Goal: Information Seeking & Learning: Learn about a topic

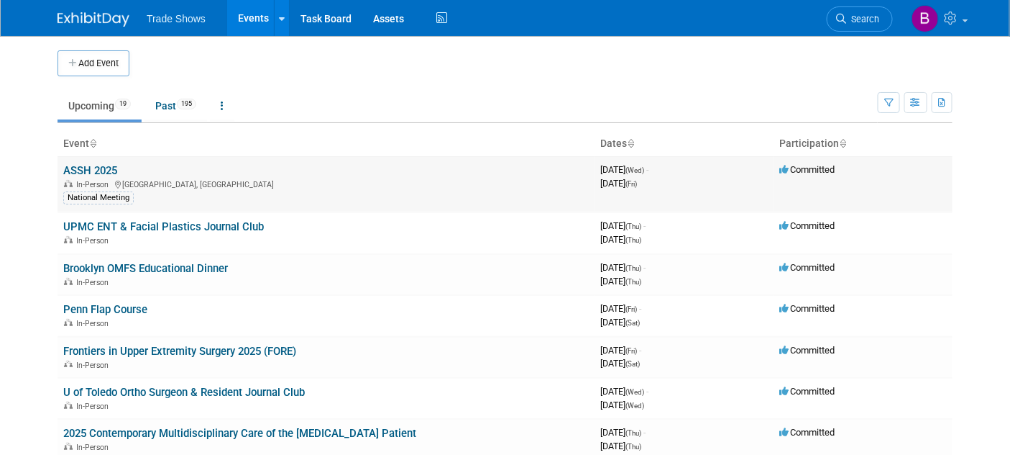
click at [101, 165] on link "ASSH 2025" at bounding box center [90, 170] width 54 height 13
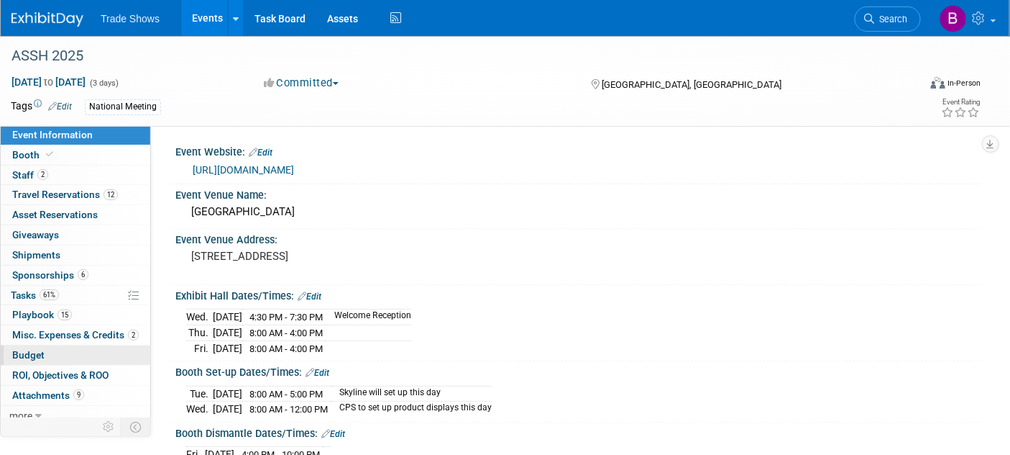
click at [26, 360] on link "Budget" at bounding box center [76, 354] width 150 height 19
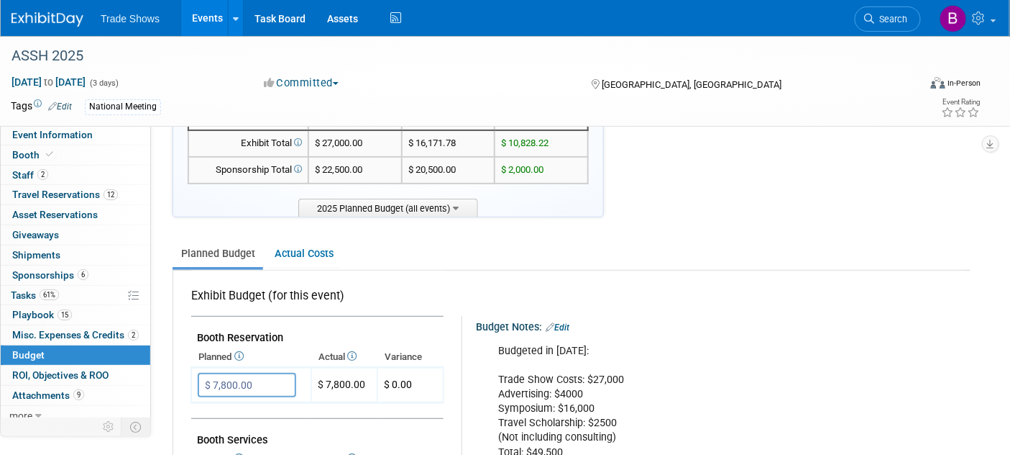
scroll to position [160, 0]
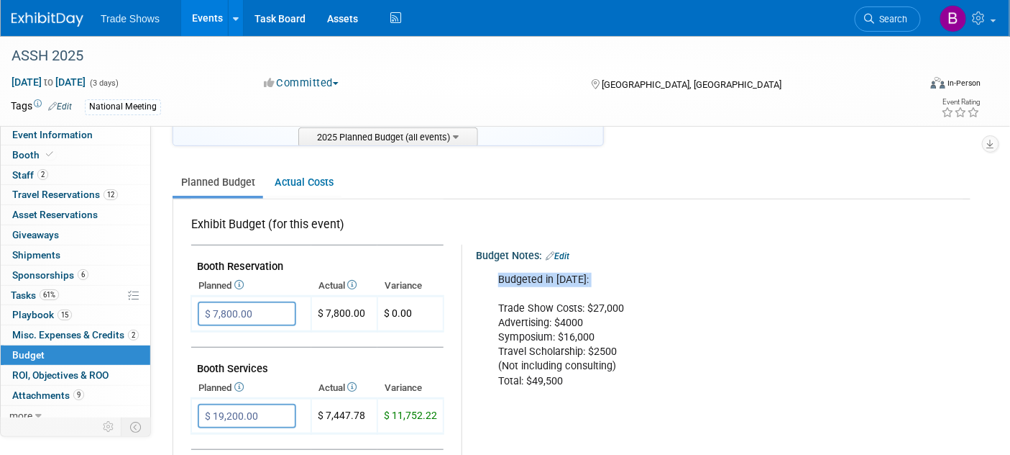
drag, startPoint x: 498, startPoint y: 275, endPoint x: 554, endPoint y: 296, distance: 59.2
click at [554, 296] on div "Budgeted in 2025: Trade Show Costs: $27,000 Advertising: $4000 Symposium: $16,0…" at bounding box center [715, 330] width 455 height 130
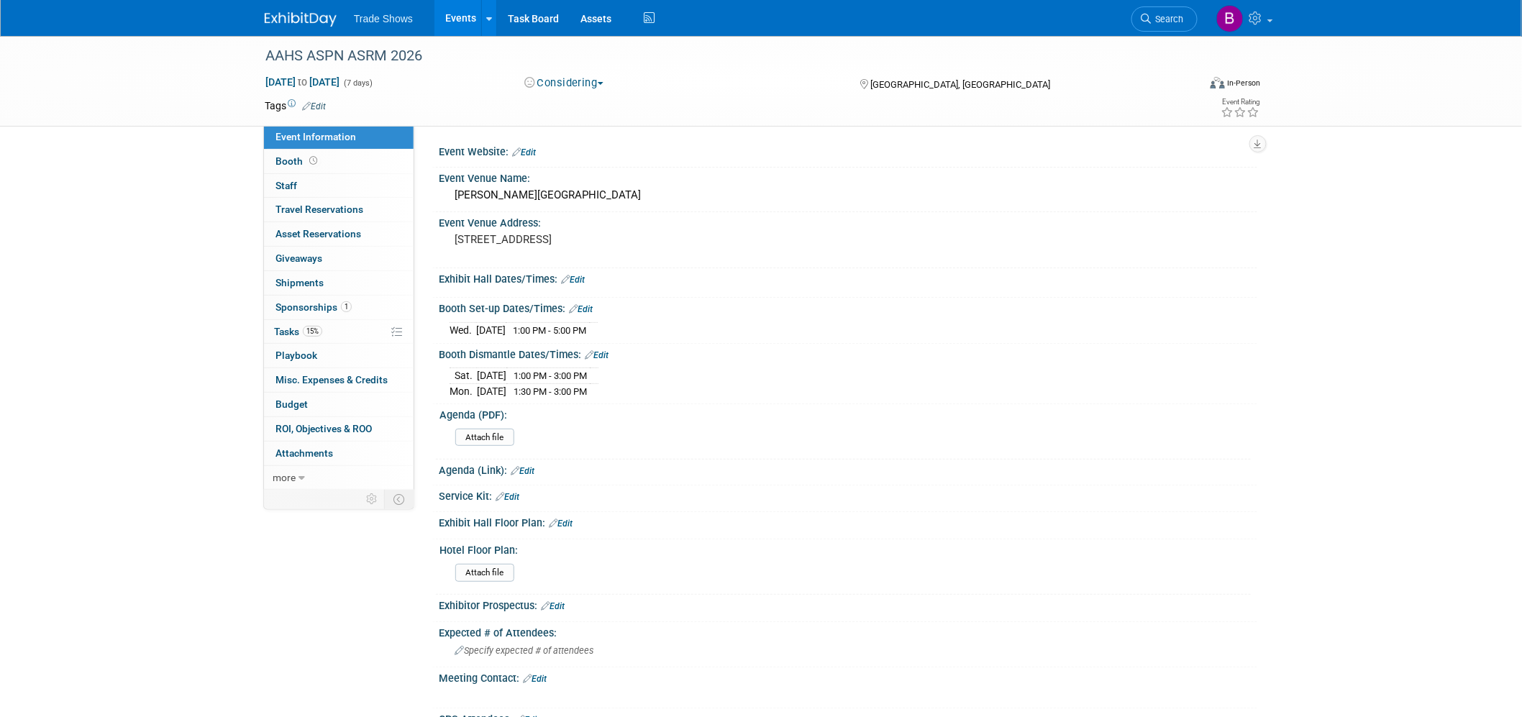
click at [308, 9] on link at bounding box center [309, 12] width 89 height 12
